Goal: Task Accomplishment & Management: Complete application form

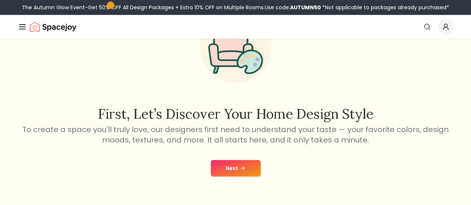
click at [244, 178] on div "Next" at bounding box center [235, 168] width 459 height 28
click at [241, 170] on icon at bounding box center [243, 168] width 6 height 6
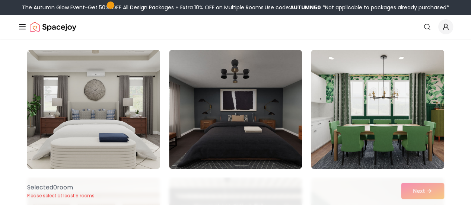
scroll to position [52, 0]
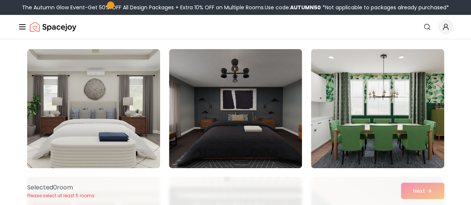
click at [0, 0] on link "Start Your Project" at bounding box center [0, 0] width 0 height 0
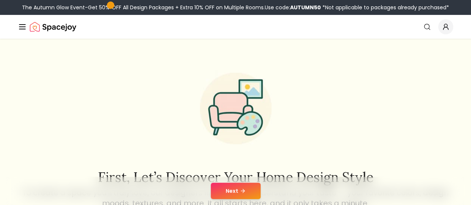
click at [238, 192] on button "Next" at bounding box center [236, 191] width 50 height 16
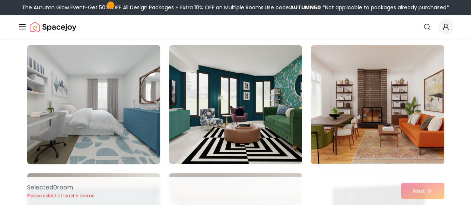
scroll to position [1458, 0]
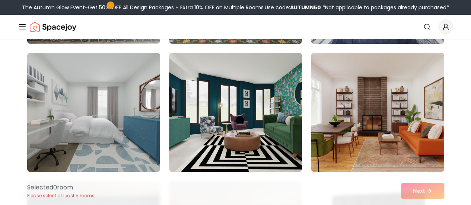
click at [112, 106] on img at bounding box center [94, 112] width 140 height 125
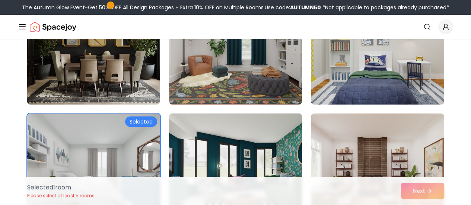
scroll to position [1346, 0]
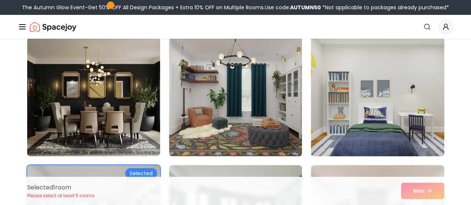
click at [370, 117] on img at bounding box center [378, 96] width 140 height 125
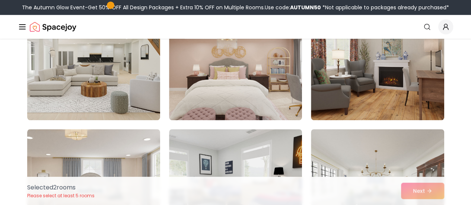
scroll to position [3047, 0]
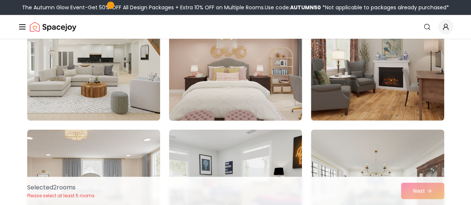
click at [280, 94] on img at bounding box center [236, 61] width 140 height 125
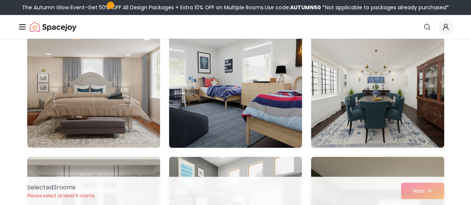
scroll to position [3150, 0]
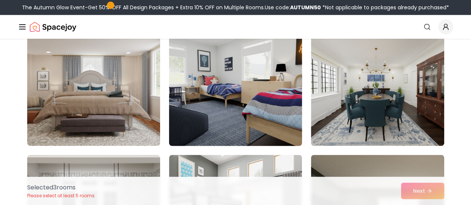
click at [245, 105] on img at bounding box center [236, 86] width 140 height 125
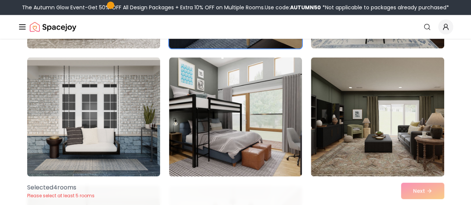
scroll to position [3251, 0]
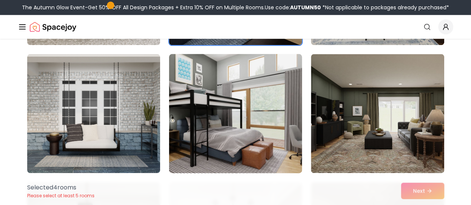
click at [256, 149] on img at bounding box center [236, 113] width 140 height 125
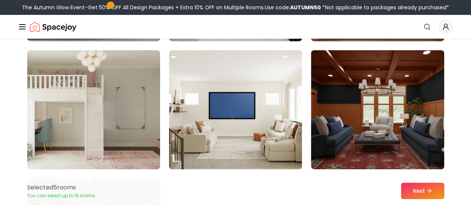
scroll to position [4151, 0]
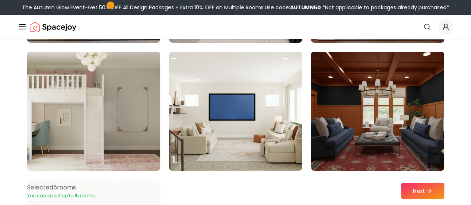
click at [108, 116] on img at bounding box center [94, 111] width 140 height 125
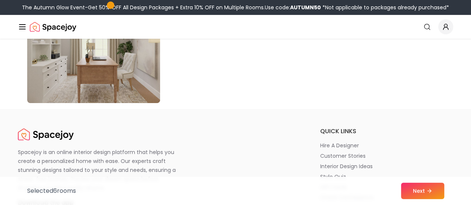
scroll to position [4374, 0]
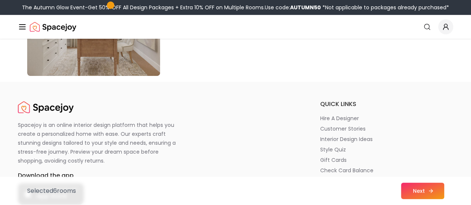
click at [426, 192] on button "Next" at bounding box center [422, 191] width 43 height 16
